Goal: Task Accomplishment & Management: Complete application form

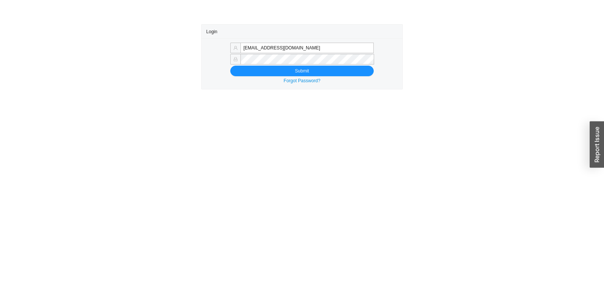
type input "rikki@qualitybath.com"
click at [299, 76] on div "rikki@qualitybath.com Submit Forgot Password?" at bounding box center [302, 64] width 200 height 51
click at [301, 71] on span "Submit" at bounding box center [302, 71] width 14 height 8
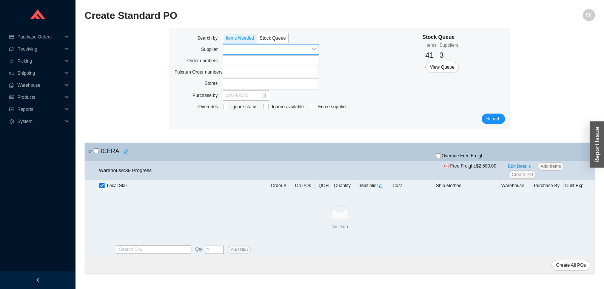
click at [296, 50] on input "search" at bounding box center [269, 50] width 86 height 10
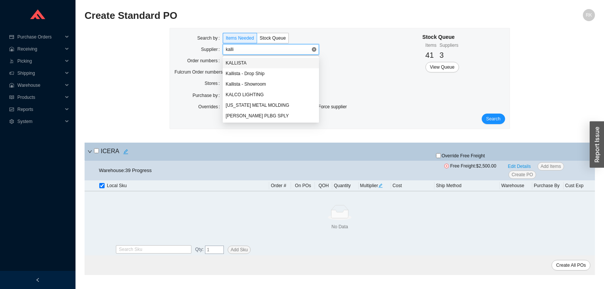
type input "kallis"
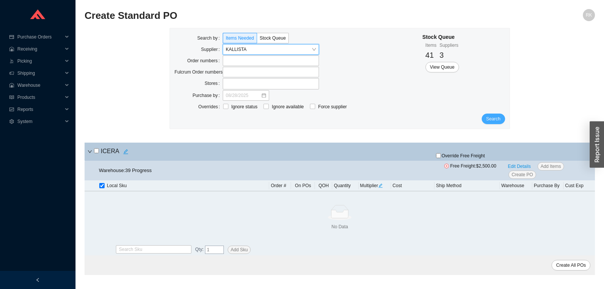
click at [495, 122] on span "Search" at bounding box center [493, 119] width 14 height 8
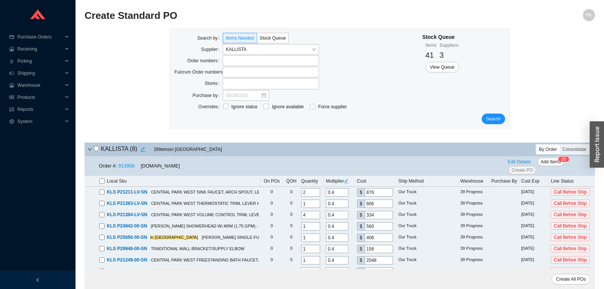
click at [577, 155] on div "KALLISTA ( 8 ) 26 Item s in Queue By Order Consolidate" at bounding box center [340, 150] width 510 height 14
click at [575, 151] on div "Consolidate" at bounding box center [574, 149] width 29 height 9
click at [560, 145] on input "Consolidate" at bounding box center [560, 145] width 0 height 0
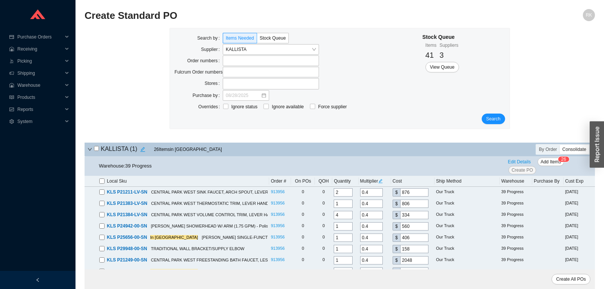
click at [97, 147] on input "checkbox" at bounding box center [96, 148] width 5 height 5
checkbox input "true"
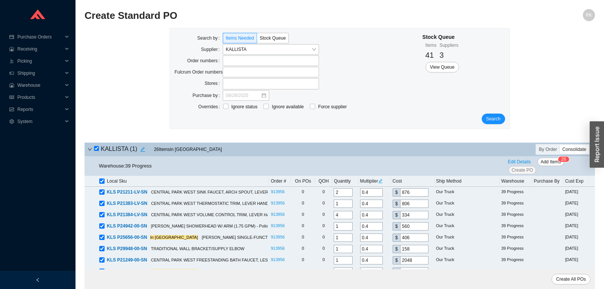
checkbox input "true"
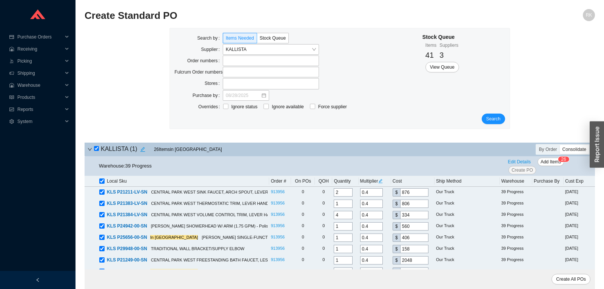
checkbox input "true"
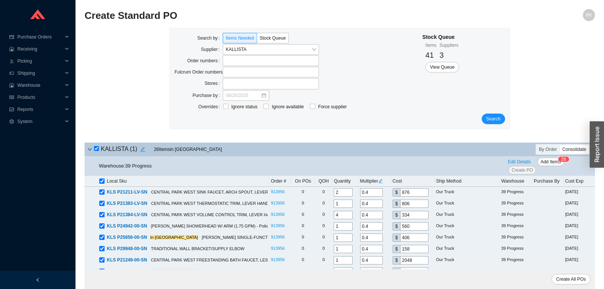
checkbox input "true"
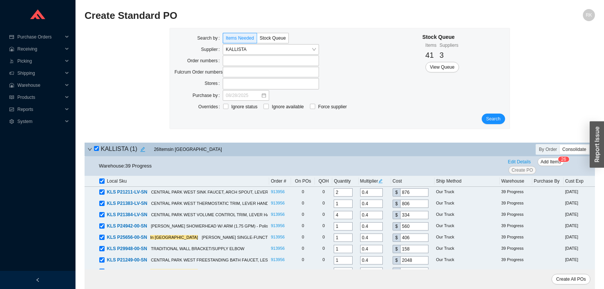
checkbox input "true"
click at [549, 161] on span "Add Items" at bounding box center [551, 162] width 20 height 8
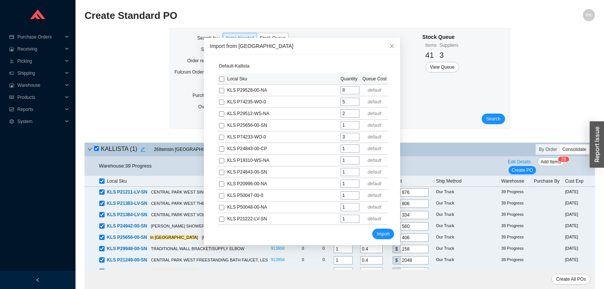
click at [222, 80] on input "checkbox" at bounding box center [221, 79] width 5 height 5
checkbox input "true"
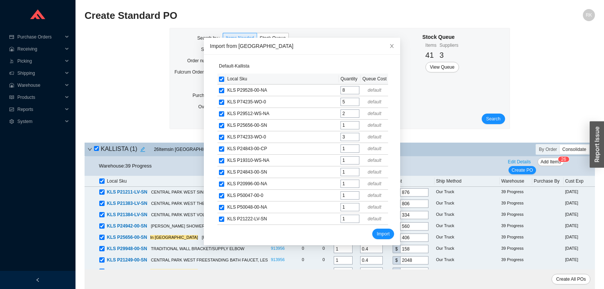
checkbox input "true"
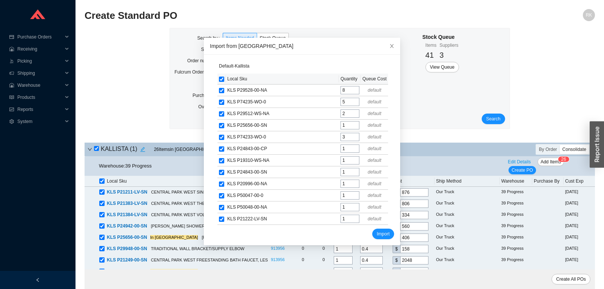
checkbox input "true"
click at [385, 230] on span "Import" at bounding box center [383, 234] width 13 height 8
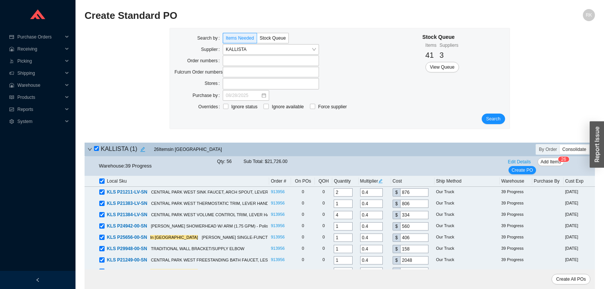
click at [381, 183] on icon "edit" at bounding box center [380, 181] width 4 height 4
drag, startPoint x: 390, startPoint y: 151, endPoint x: 397, endPoint y: 151, distance: 6.4
click at [397, 151] on input "0.4" at bounding box center [394, 151] width 23 height 8
type input "0.36"
click at [396, 165] on span "Update All" at bounding box center [394, 164] width 21 height 8
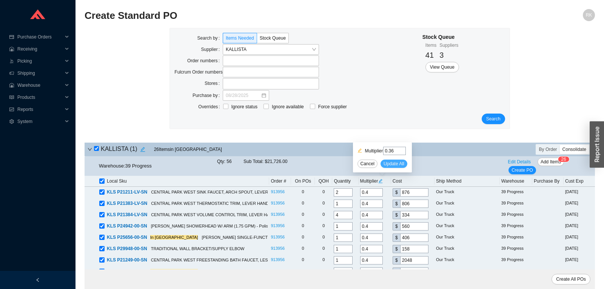
type input "0.36"
type input "788.4"
type input "0.36"
type input "725.4"
type input "0.36"
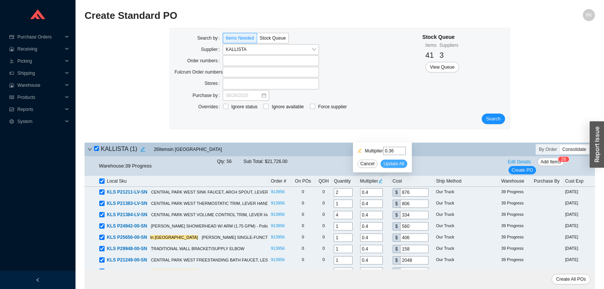
type input "300.6"
type input "0.36"
type input "504"
type input "0.36"
type input "365.4"
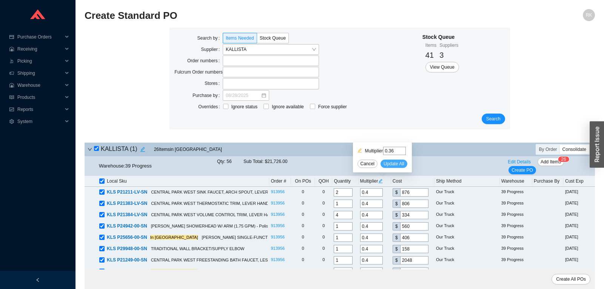
type input "0.36"
type input "142.2"
type input "0.36"
type input "1843.2"
type input "0.36"
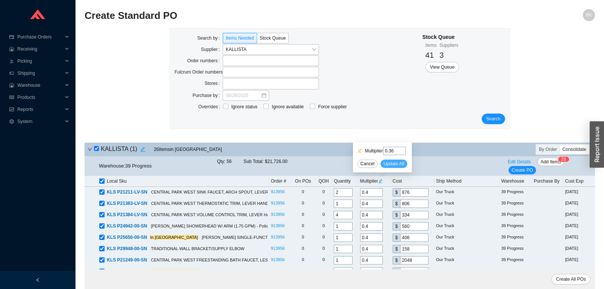
type input "237.6"
type input "0.36"
type input "286.2"
type input "0.36"
type input "135"
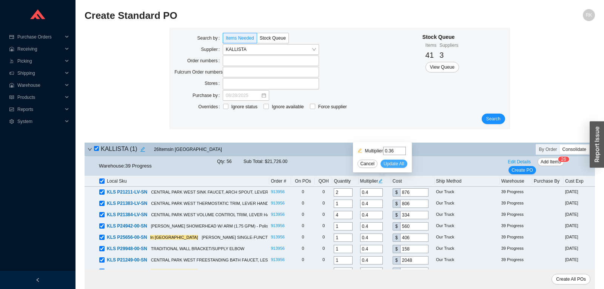
type input "0.36"
type input "763.2"
type input "0.36"
type input "365.4"
type input "0.36"
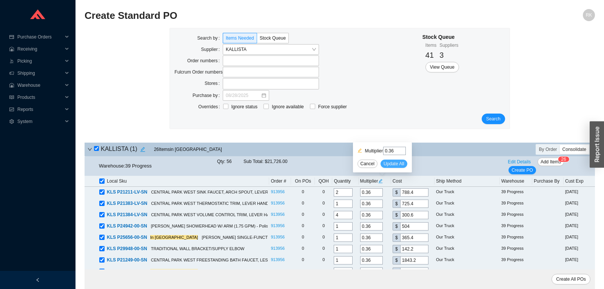
type input "261"
type input "0.36"
type input "142.2"
type input "0.36"
type input "651.6"
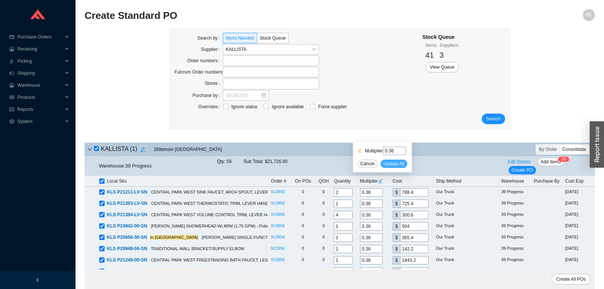
type input "0.36"
type input "561.6"
type input "0.36"
type input "824.4"
type input "0.36"
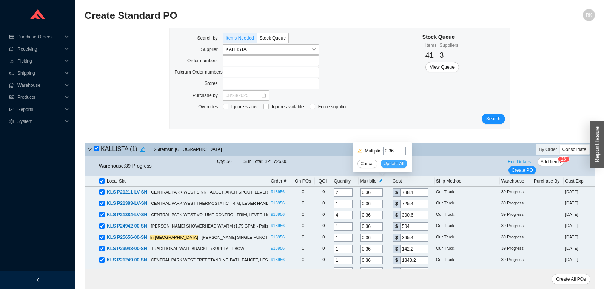
type input "127.8"
type input "0.36"
type input "473.4"
type input "0.36"
type input "930.6"
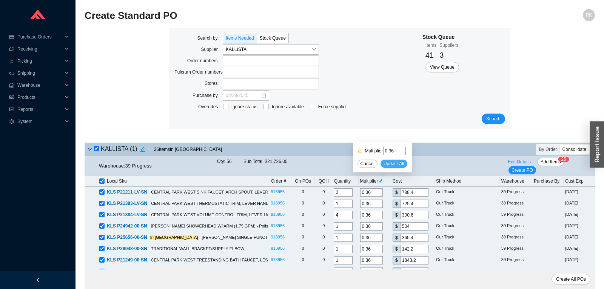
type input "0.36"
type input "279"
type input "0.36"
type input "88.2"
type input "0.36"
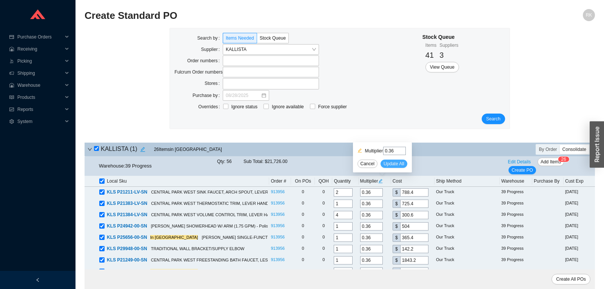
type input "160.2"
type input "0.36"
type input "369"
type input "0.36"
type input "365.4"
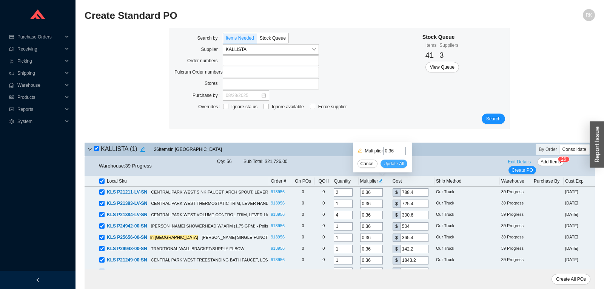
type input "0.36"
type input "160.2"
type input "0.36"
type input "189"
type input "0.36"
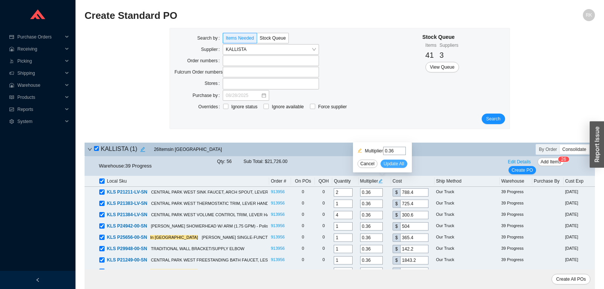
type input "109.8"
type input "0.36"
type input "237.6"
type input "0.36"
type input "262.8"
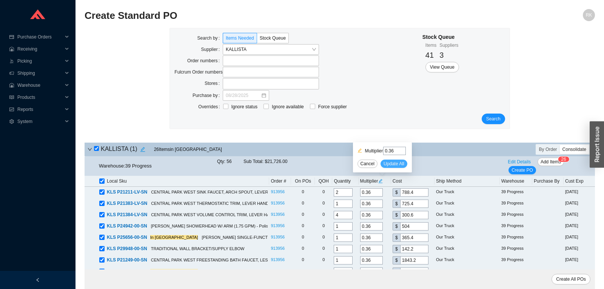
type input "0.36"
type input "1027.8"
type input "0.36"
type input "57.6"
type input "0.36"
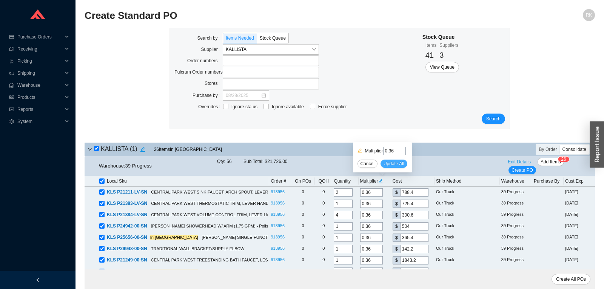
type input "763.2"
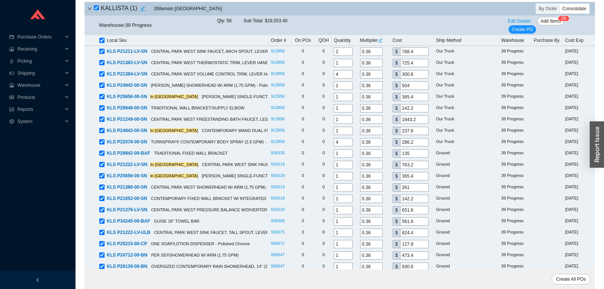
scroll to position [303, 0]
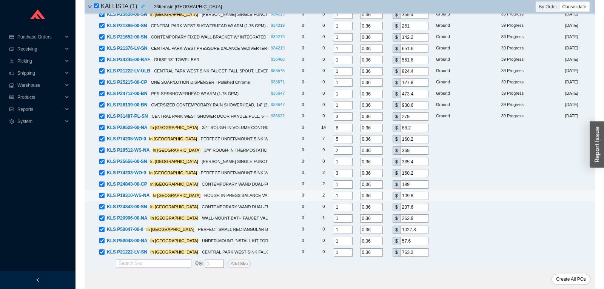
drag, startPoint x: 340, startPoint y: 196, endPoint x: 351, endPoint y: 195, distance: 11.8
click at [351, 195] on input "1" at bounding box center [343, 196] width 19 height 8
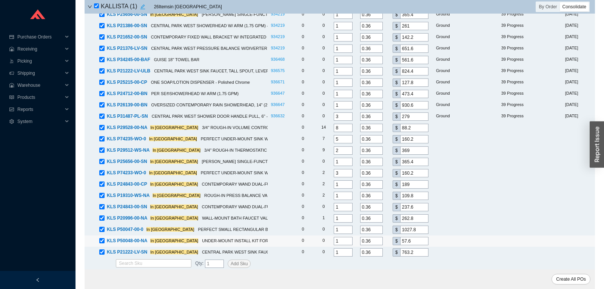
drag, startPoint x: 347, startPoint y: 240, endPoint x: 320, endPoint y: 242, distance: 26.9
click at [334, 245] on input "1" at bounding box center [343, 241] width 19 height 8
drag, startPoint x: 338, startPoint y: 240, endPoint x: 324, endPoint y: 242, distance: 14.5
click at [334, 242] on input "2" at bounding box center [343, 241] width 19 height 8
type input "1"
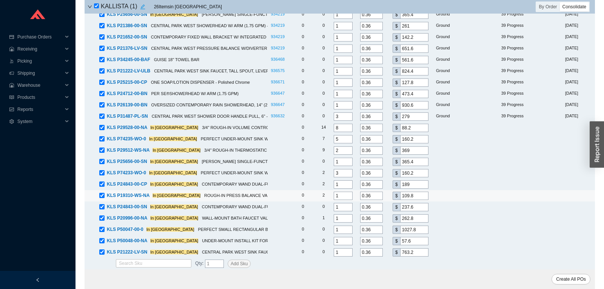
drag, startPoint x: 342, startPoint y: 196, endPoint x: 318, endPoint y: 196, distance: 23.8
click at [334, 196] on input "1" at bounding box center [343, 196] width 19 height 8
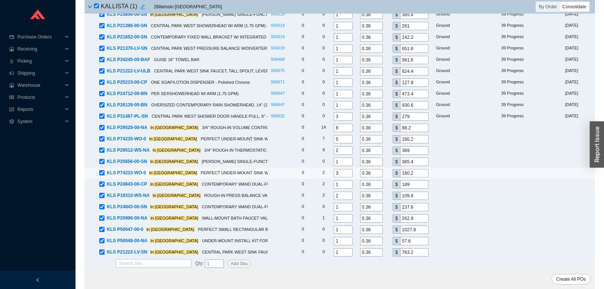
type input "2"
drag, startPoint x: 342, startPoint y: 174, endPoint x: 331, endPoint y: 174, distance: 10.2
click at [334, 174] on input "3" at bounding box center [343, 173] width 19 height 8
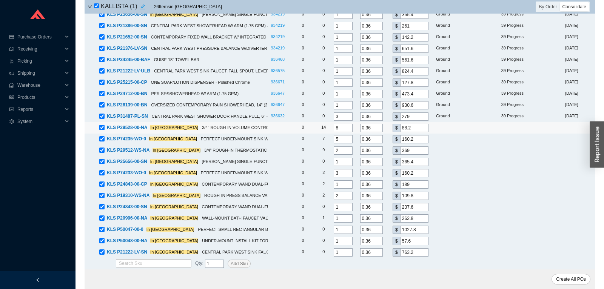
drag, startPoint x: 345, startPoint y: 126, endPoint x: 327, endPoint y: 127, distance: 18.1
click at [334, 127] on input "8" at bounding box center [343, 128] width 19 height 8
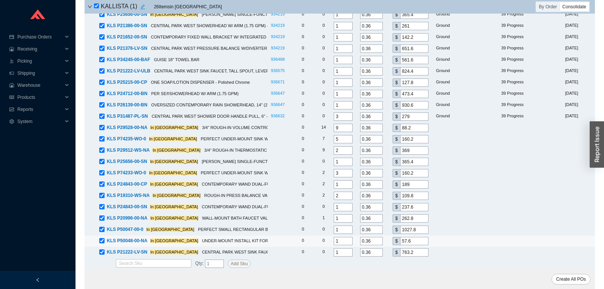
type input "9"
drag, startPoint x: 340, startPoint y: 240, endPoint x: 327, endPoint y: 242, distance: 12.7
click at [334, 242] on input "1" at bounding box center [343, 241] width 19 height 8
drag, startPoint x: 336, startPoint y: 244, endPoint x: 324, endPoint y: 243, distance: 12.2
click at [324, 243] on tbody "KLS P21211-LV-SN CENTRAL PARK WEST SINK FAUCET, ARCH SPOUT, LEVER HANDLES - Pol…" at bounding box center [340, 71] width 510 height 374
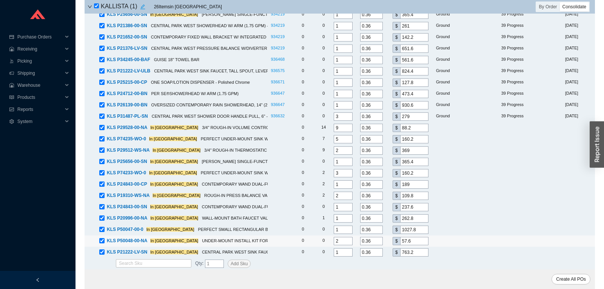
drag, startPoint x: 333, startPoint y: 241, endPoint x: 313, endPoint y: 244, distance: 20.9
click at [334, 244] on input "2" at bounding box center [343, 241] width 19 height 8
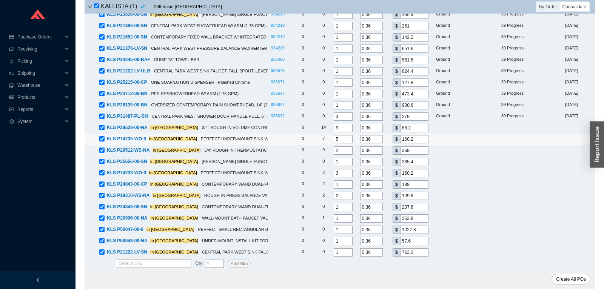
type input "1"
drag, startPoint x: 342, startPoint y: 140, endPoint x: 331, endPoint y: 139, distance: 11.4
click at [334, 139] on input "5" at bounding box center [343, 139] width 19 height 8
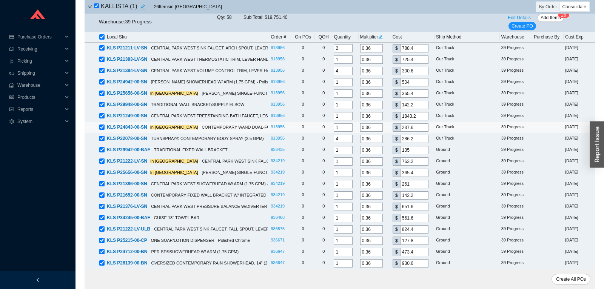
scroll to position [0, 0]
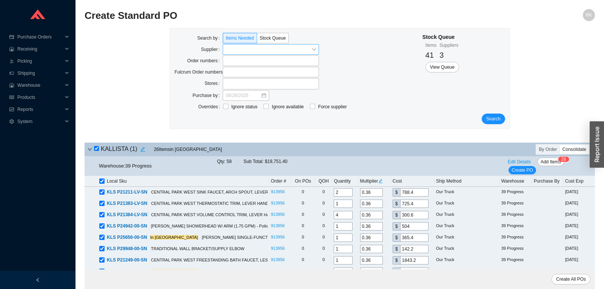
click at [297, 50] on input "search" at bounding box center [269, 50] width 86 height 10
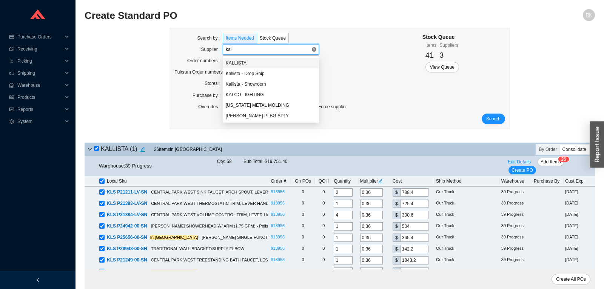
type input "kalli"
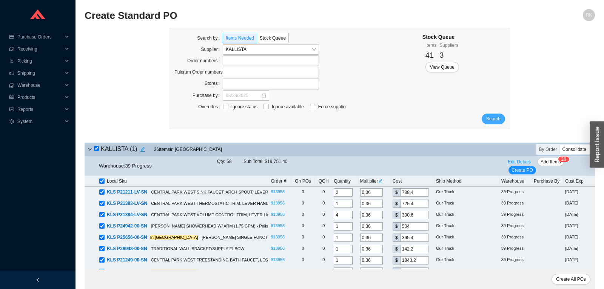
click at [496, 119] on span "Search" at bounding box center [493, 119] width 14 height 8
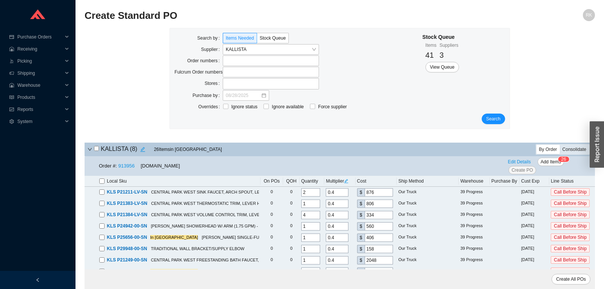
click at [573, 151] on div "Consolidate" at bounding box center [574, 149] width 29 height 9
click at [560, 145] on input "Consolidate" at bounding box center [560, 145] width 0 height 0
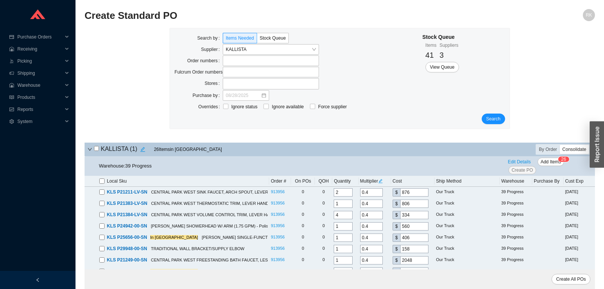
click at [569, 146] on div "Consolidate" at bounding box center [574, 149] width 29 height 9
click at [560, 145] on input "Consolidate" at bounding box center [560, 145] width 0 height 0
click at [97, 148] on input "checkbox" at bounding box center [96, 148] width 5 height 5
checkbox input "true"
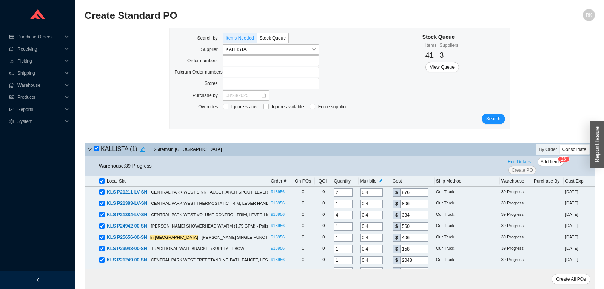
checkbox input "true"
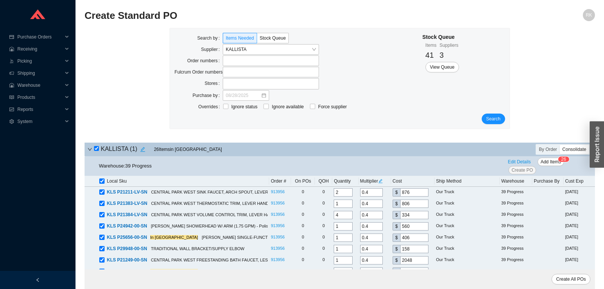
checkbox input "true"
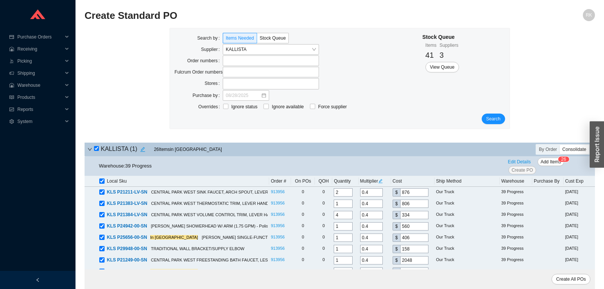
checkbox input "true"
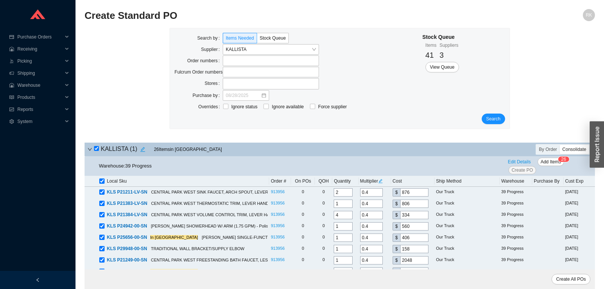
checkbox input "true"
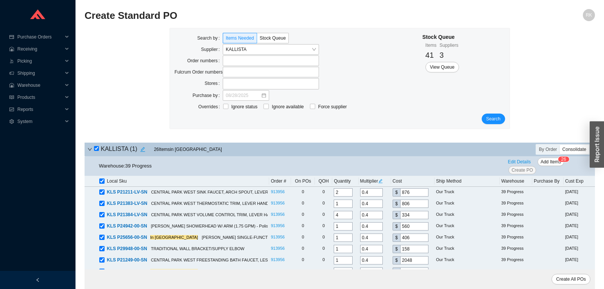
checkbox input "true"
click at [544, 162] on span "Add Items" at bounding box center [551, 162] width 20 height 8
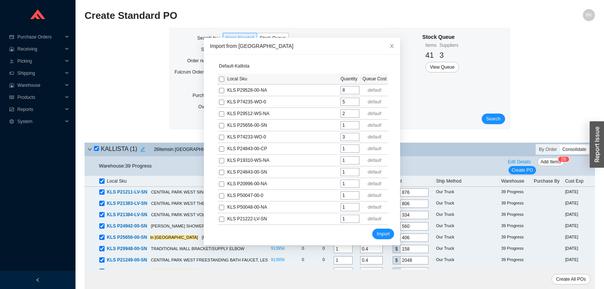
click at [220, 80] on input "checkbox" at bounding box center [221, 79] width 5 height 5
checkbox input "true"
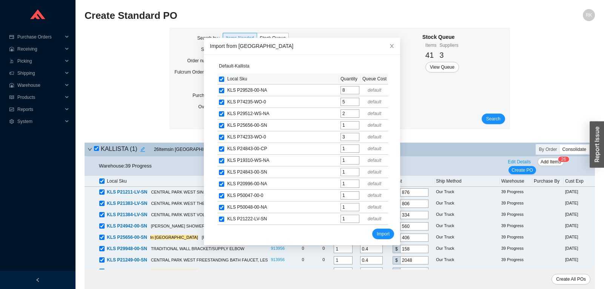
checkbox input "true"
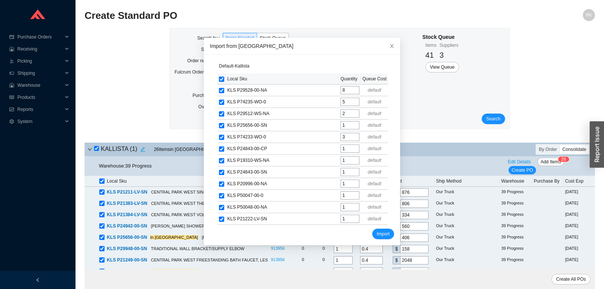
checkbox input "true"
click at [382, 230] on span "Import" at bounding box center [383, 234] width 13 height 8
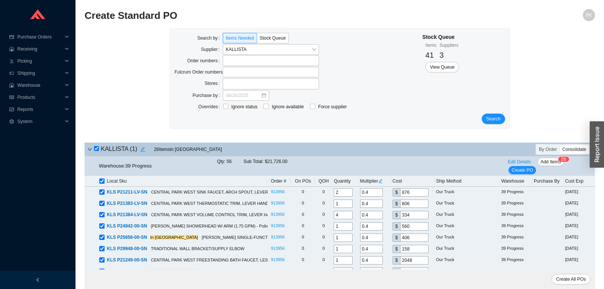
click at [383, 182] on icon "edit" at bounding box center [380, 181] width 5 height 5
click at [395, 153] on input "0.4" at bounding box center [394, 151] width 23 height 8
type input "0.36"
click at [404, 162] on span "Update All" at bounding box center [394, 164] width 21 height 8
type input "0.36"
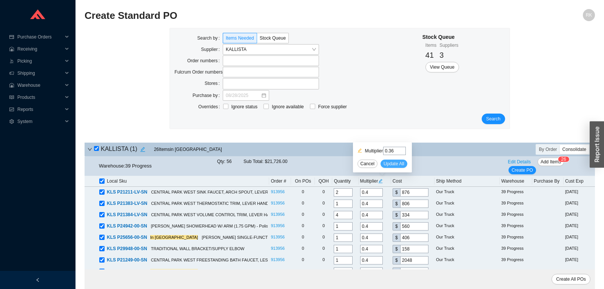
type input "788.4"
type input "0.36"
type input "725.4"
type input "0.36"
type input "300.6"
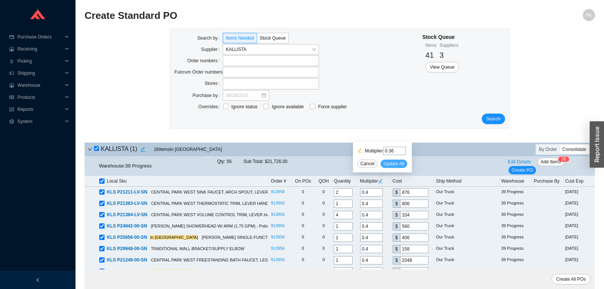
type input "0.36"
type input "504"
type input "0.36"
type input "365.4"
type input "0.36"
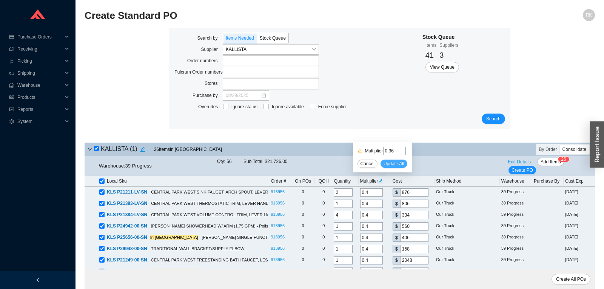
type input "142.2"
type input "0.36"
type input "1843.2"
type input "0.36"
type input "237.6"
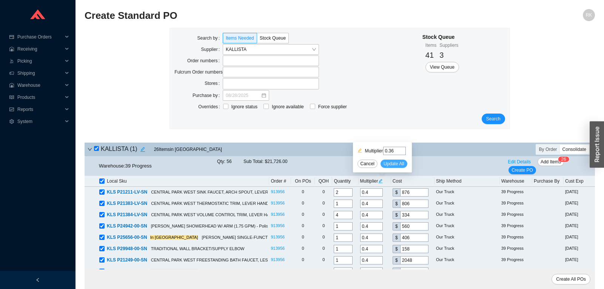
type input "0.36"
type input "286.2"
type input "0.36"
type input "135"
type input "0.36"
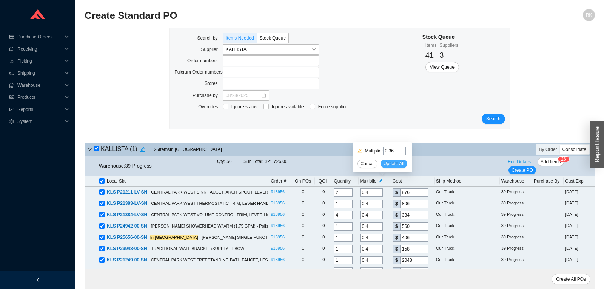
type input "763.2"
type input "0.36"
type input "365.4"
type input "0.36"
type input "261"
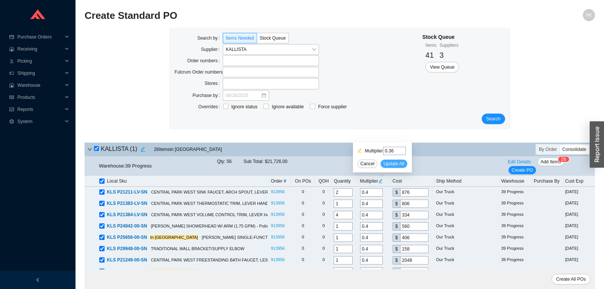
type input "0.36"
type input "142.2"
type input "0.36"
type input "651.6"
type input "0.36"
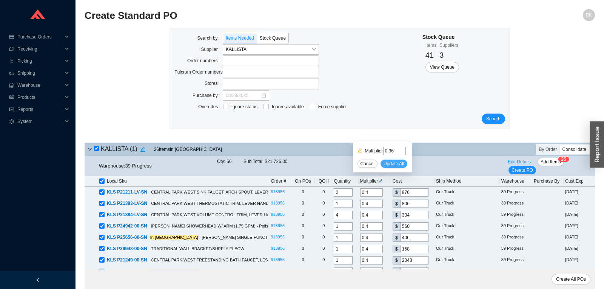
type input "561.6"
type input "0.36"
type input "824.4"
type input "0.36"
type input "127.8"
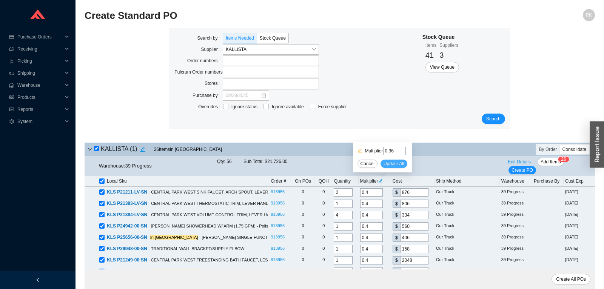
type input "0.36"
type input "473.4"
type input "0.36"
type input "930.6"
type input "0.36"
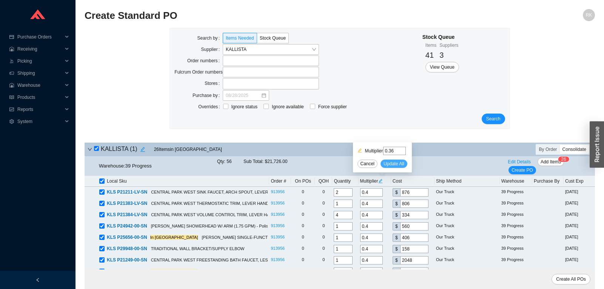
type input "279"
type input "0.36"
type input "88.2"
type input "0.36"
type input "160.2"
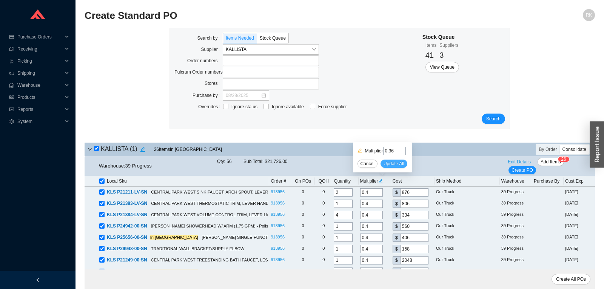
type input "0.36"
type input "369"
type input "0.36"
type input "365.4"
type input "0.36"
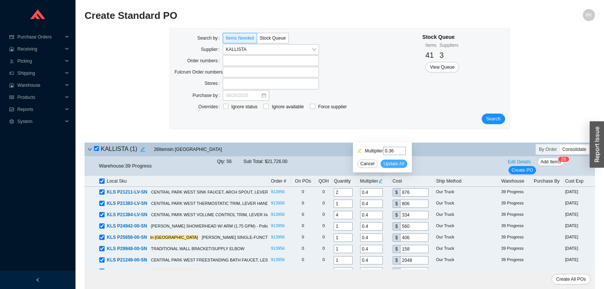
type input "160.2"
click at [526, 162] on span "Edit Details" at bounding box center [519, 162] width 23 height 8
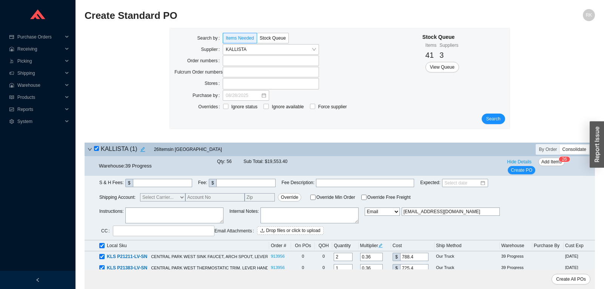
drag, startPoint x: 464, startPoint y: 211, endPoint x: 333, endPoint y: 211, distance: 130.3
click at [402, 211] on input "[EMAIL_ADDRESS][DOMAIN_NAME]" at bounding box center [451, 212] width 98 height 8
drag, startPoint x: 393, startPoint y: 213, endPoint x: 389, endPoint y: 212, distance: 3.8
click at [402, 212] on input "sa" at bounding box center [451, 212] width 98 height 8
click at [413, 209] on input "text" at bounding box center [451, 212] width 98 height 8
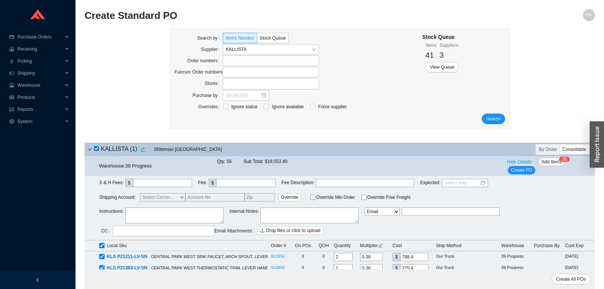
paste input "[EMAIL_ADDRESS][DOMAIN_NAME]"
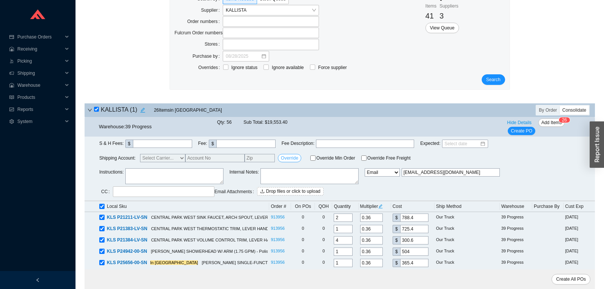
scroll to position [40, 0]
drag, startPoint x: 264, startPoint y: 122, endPoint x: 292, endPoint y: 123, distance: 27.9
click at [292, 123] on div "Qty: 56 Sub Total: $19,553.40" at bounding box center [256, 122] width 79 height 8
copy span "$19,553.40"
click at [518, 135] on button "Create PO" at bounding box center [522, 130] width 28 height 8
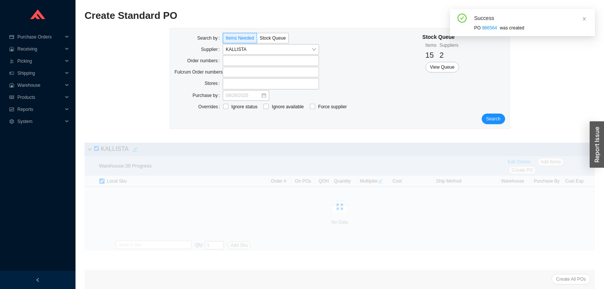
scroll to position [0, 0]
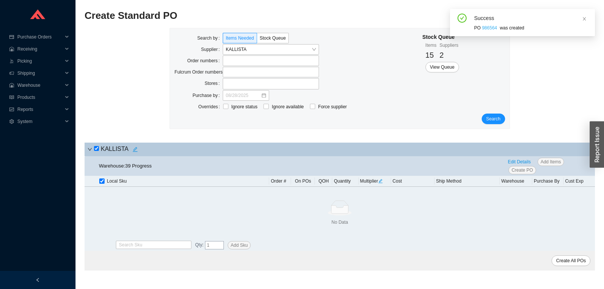
click at [492, 28] on link "986564" at bounding box center [489, 27] width 15 height 5
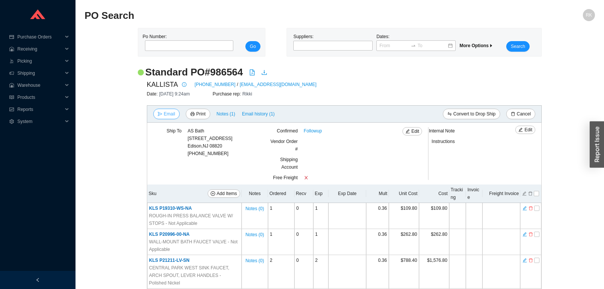
click at [178, 112] on button "Email" at bounding box center [166, 114] width 26 height 11
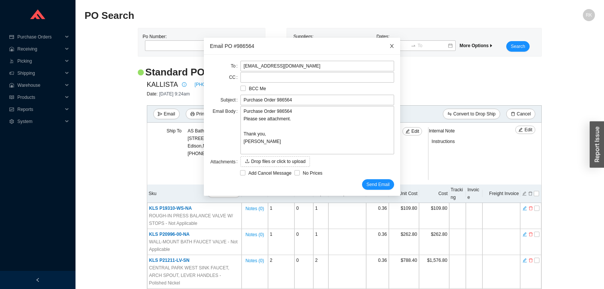
click at [394, 44] on icon "close" at bounding box center [391, 45] width 5 height 5
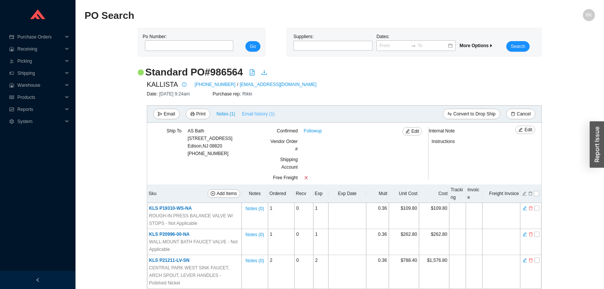
click at [257, 114] on span "Email history (1)" at bounding box center [258, 114] width 33 height 8
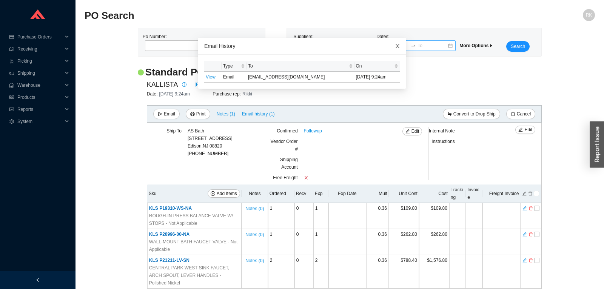
drag, startPoint x: 396, startPoint y: 47, endPoint x: 420, endPoint y: 43, distance: 24.8
click at [396, 46] on icon "close" at bounding box center [397, 45] width 5 height 5
